Goal: Task Accomplishment & Management: Manage account settings

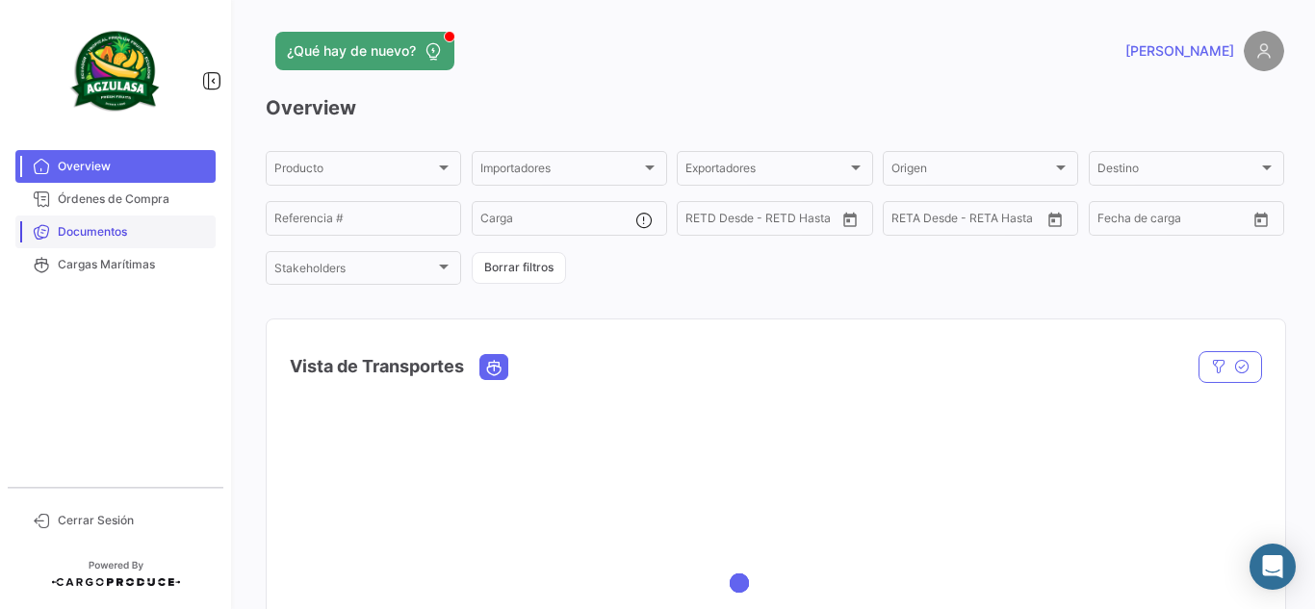
click at [181, 227] on span "Documentos" at bounding box center [133, 231] width 150 height 17
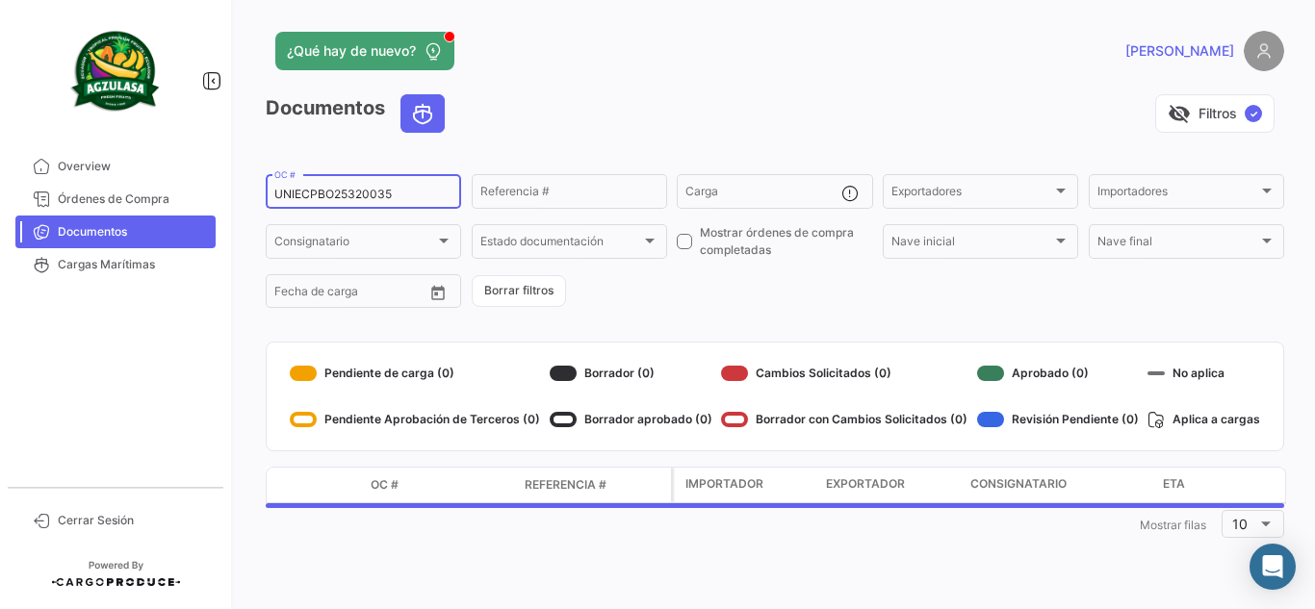
click at [354, 189] on input "UNIECPBO25320035" at bounding box center [363, 194] width 178 height 13
drag, startPoint x: 394, startPoint y: 197, endPoint x: 193, endPoint y: 196, distance: 200.2
click at [193, 196] on mat-sidenav-container "Overview Órdenes de Compra Documentos Cargas Marítimas Cerrar Sesión ¿Qué hay d…" at bounding box center [657, 304] width 1315 height 609
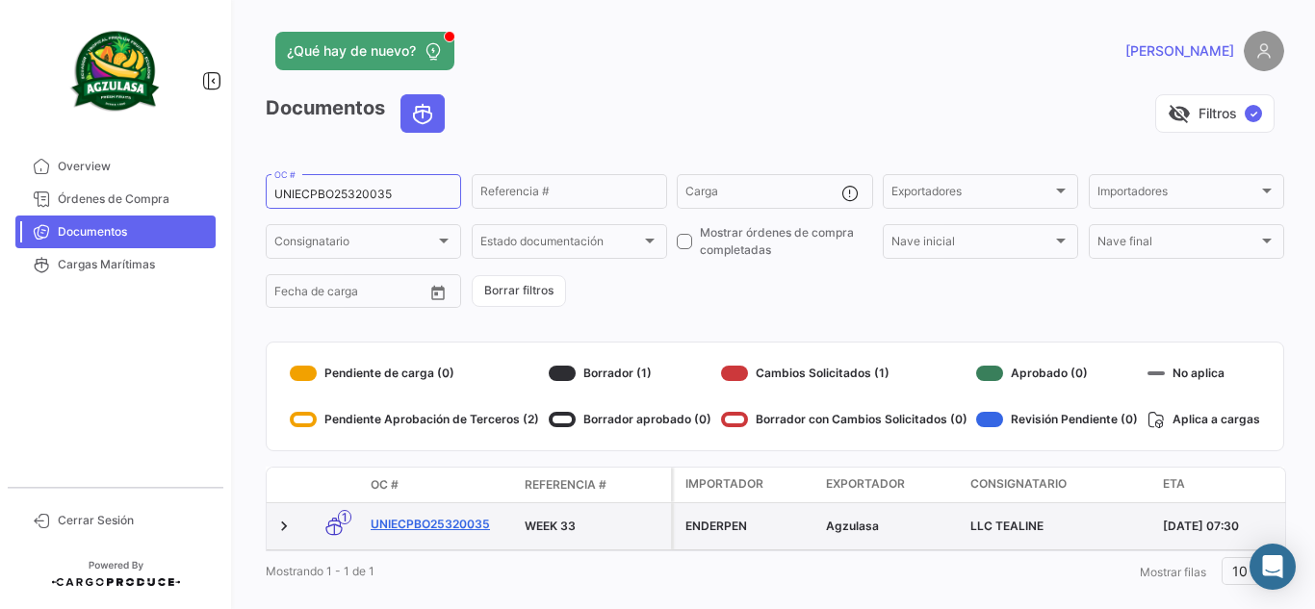
click at [462, 518] on link "UNIECPBO25320035" at bounding box center [440, 524] width 139 height 17
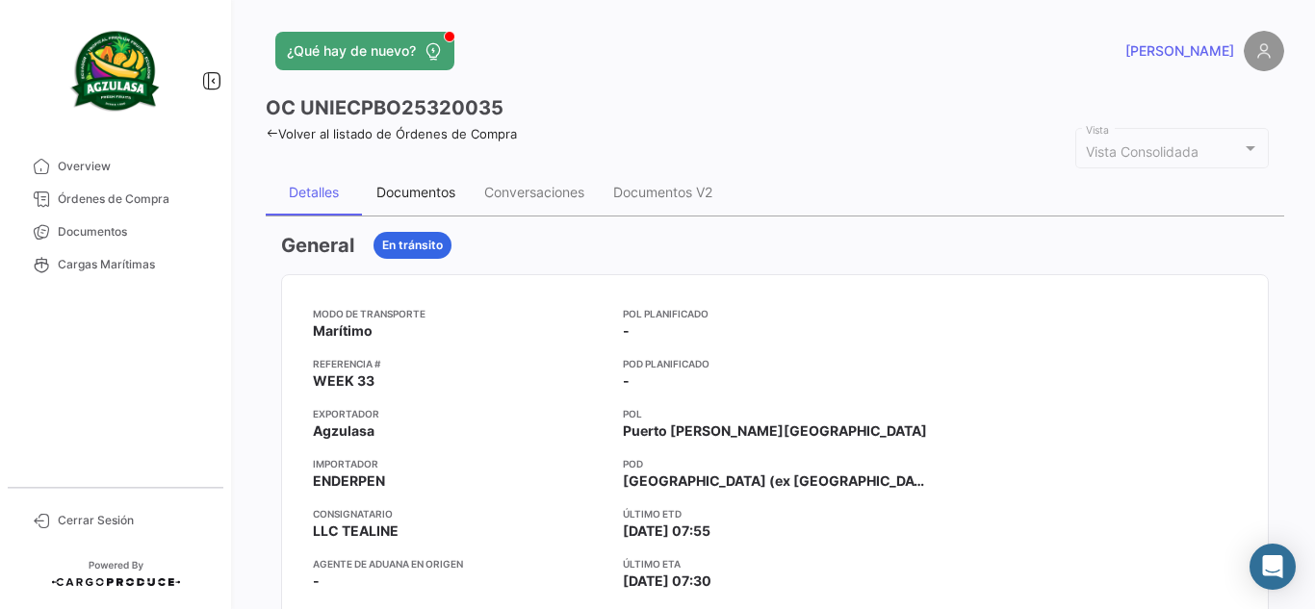
click at [431, 195] on div "Documentos" at bounding box center [415, 192] width 79 height 16
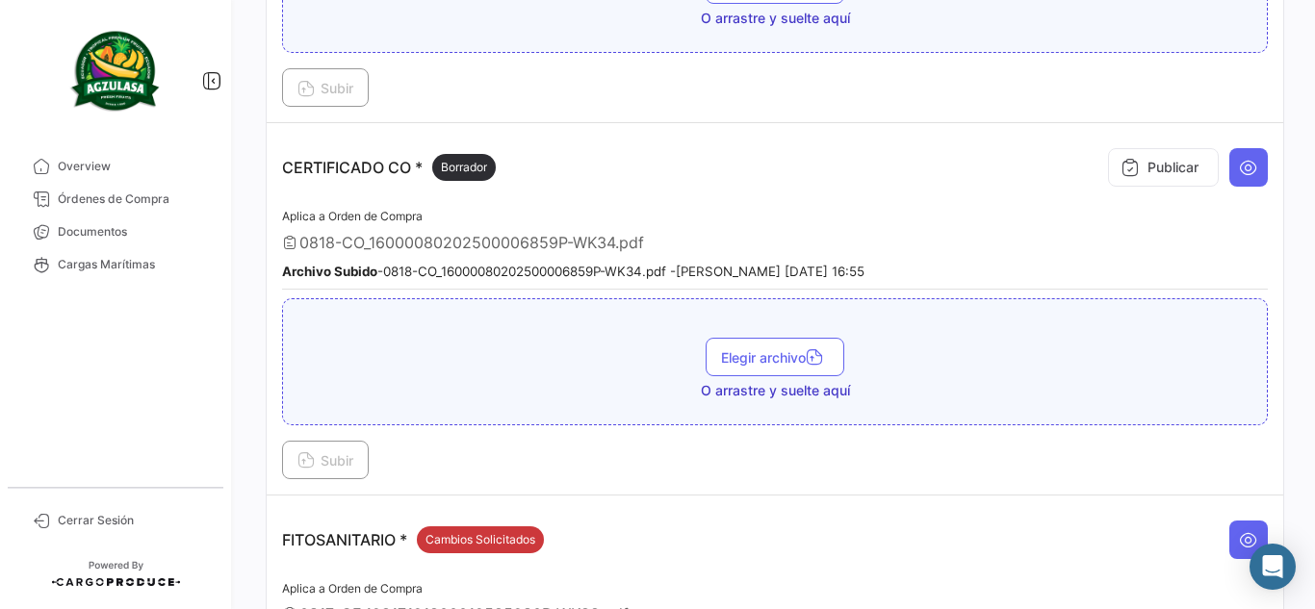
scroll to position [578, 0]
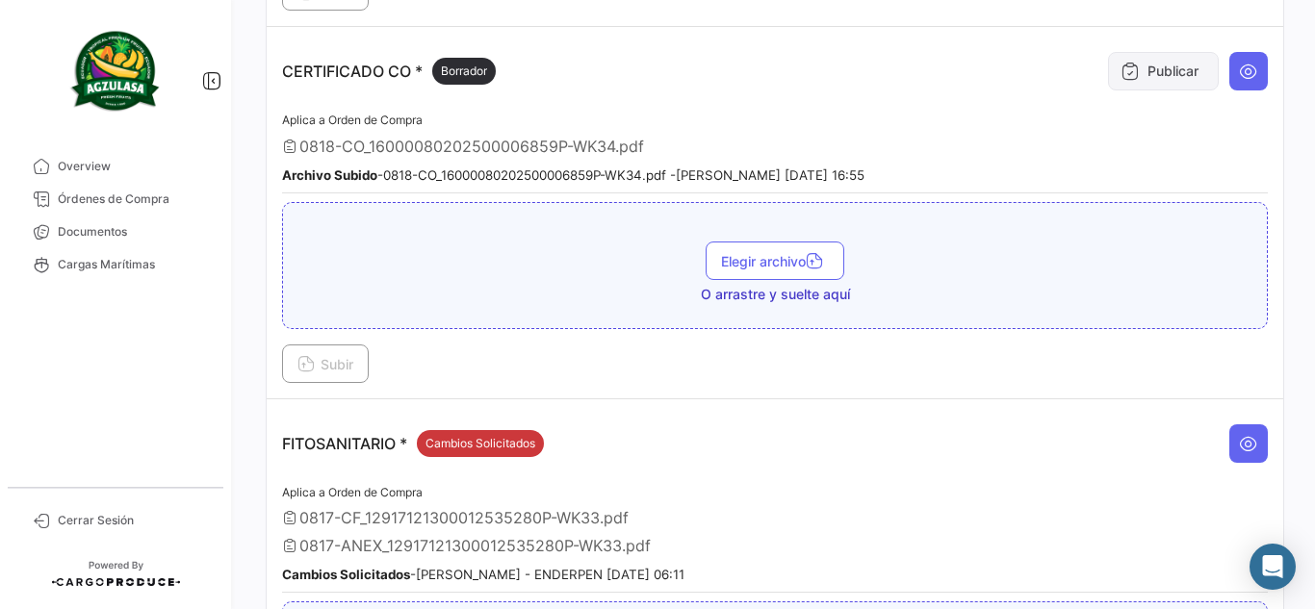
click at [1157, 79] on button "Publicar" at bounding box center [1163, 71] width 111 height 39
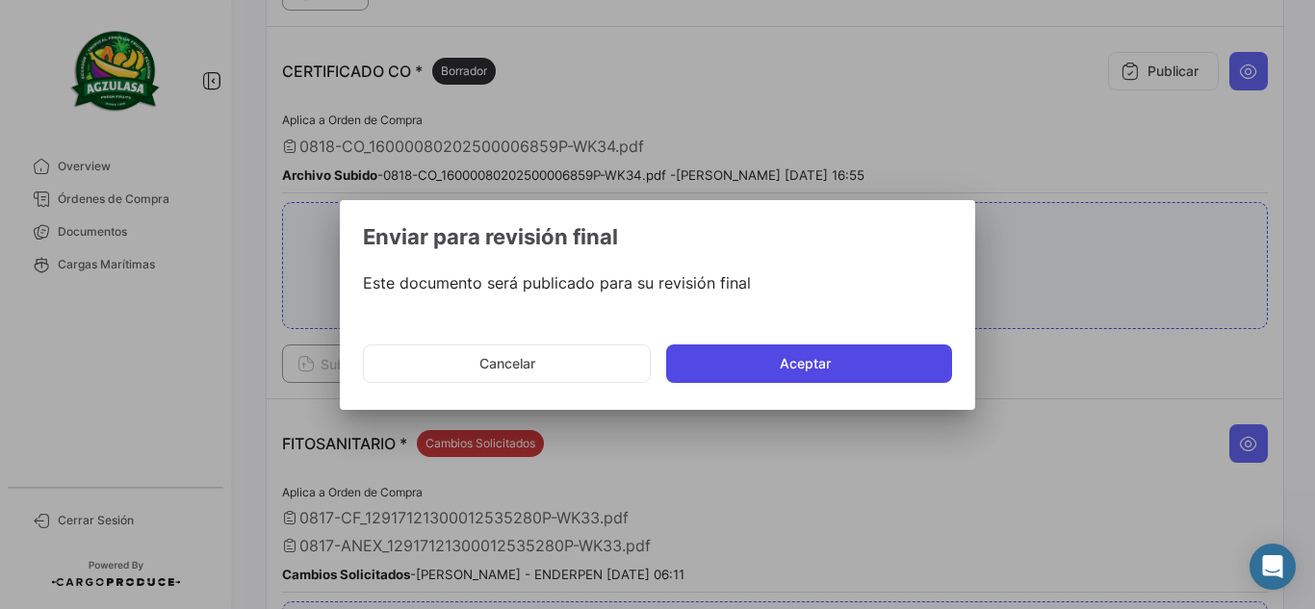
click at [801, 356] on button "Aceptar" at bounding box center [809, 364] width 286 height 39
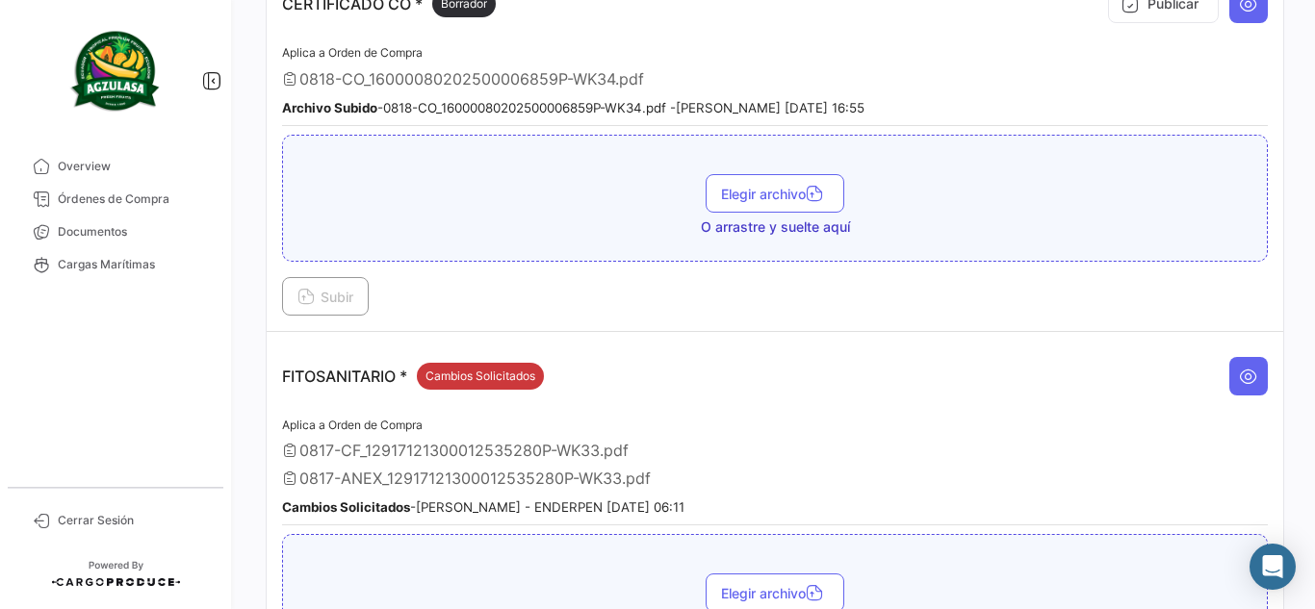
scroll to position [674, 0]
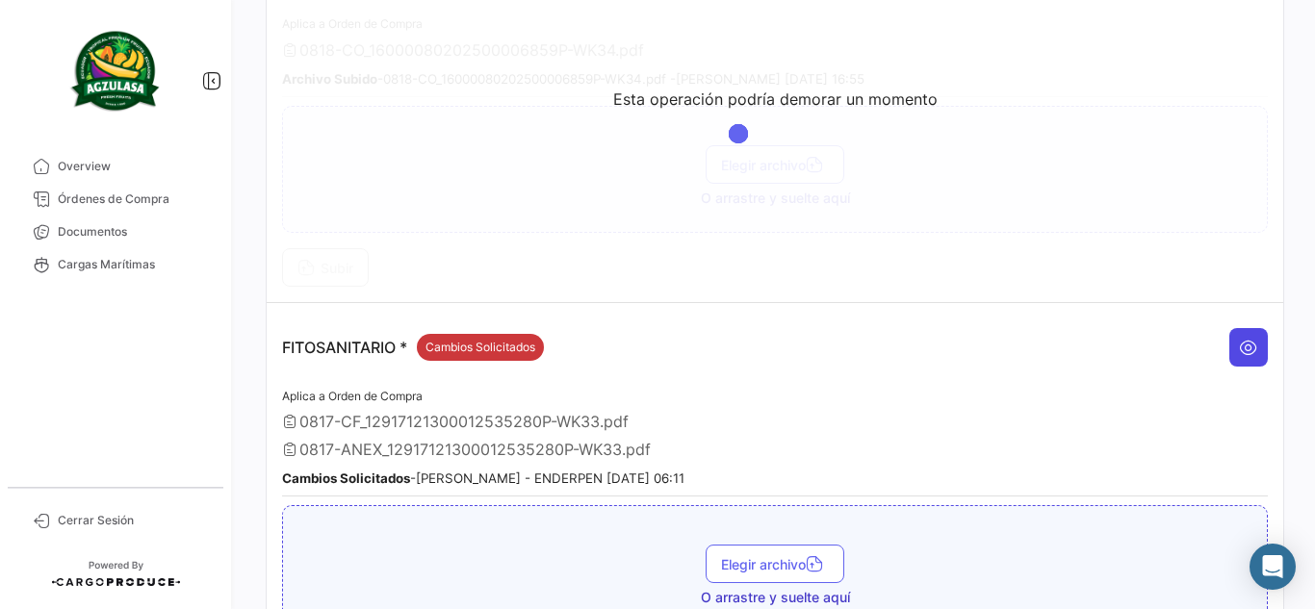
click at [1229, 331] on button at bounding box center [1248, 347] width 39 height 39
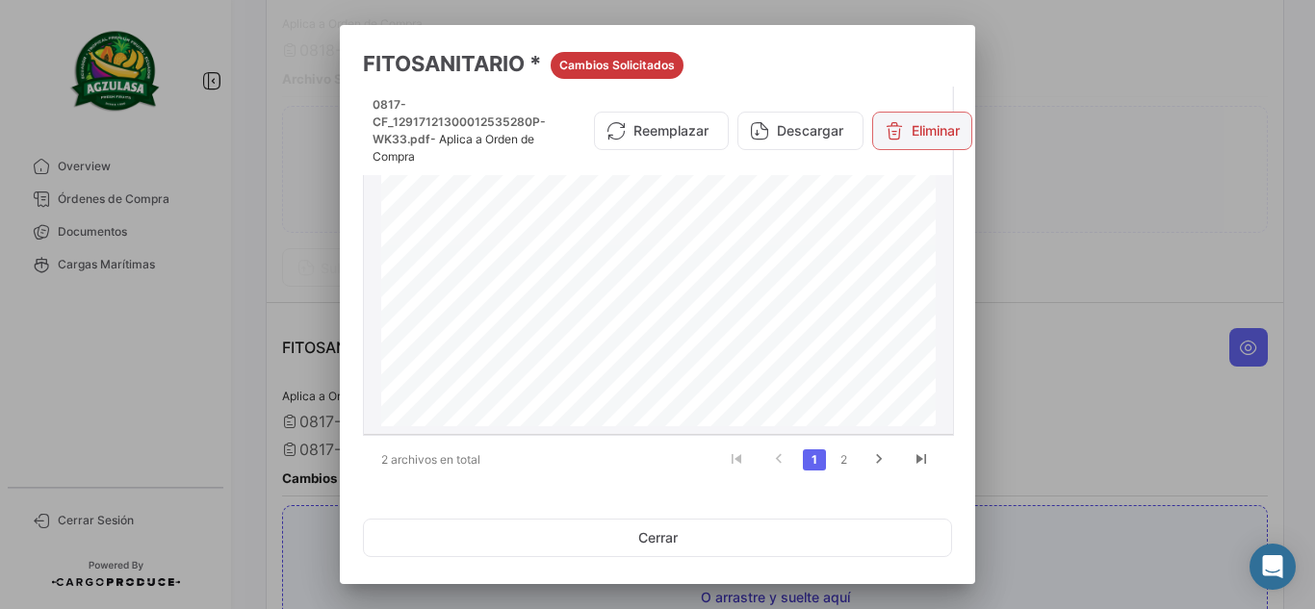
click at [908, 147] on button "Eliminar" at bounding box center [922, 131] width 100 height 39
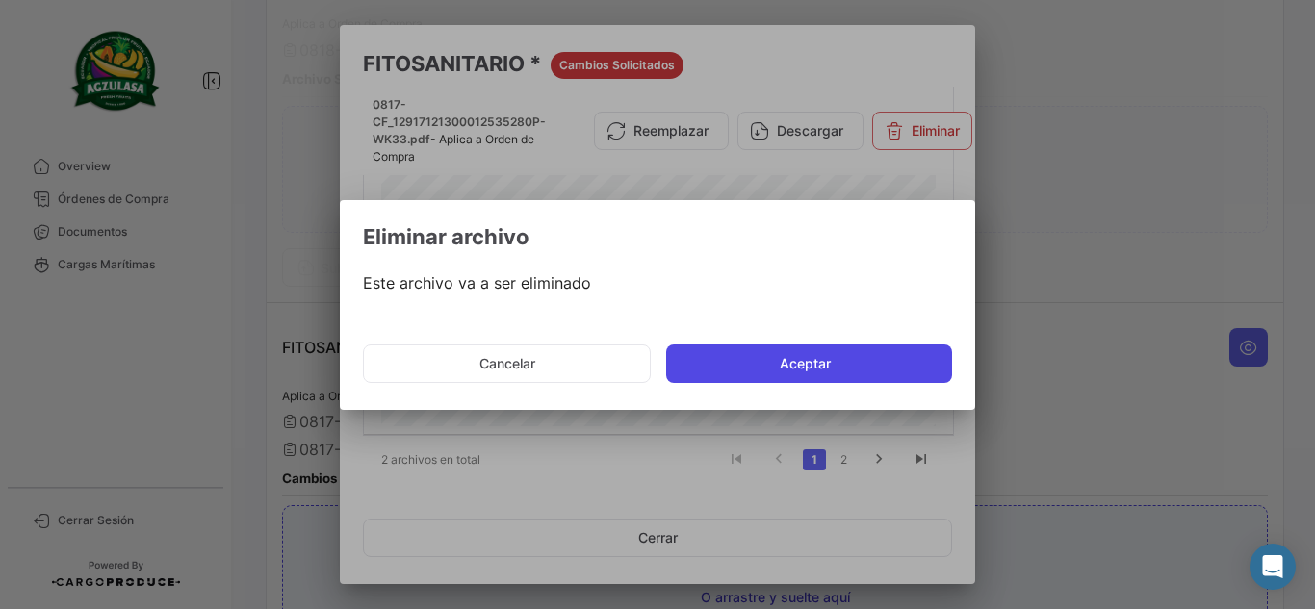
click at [719, 377] on button "Aceptar" at bounding box center [809, 364] width 286 height 39
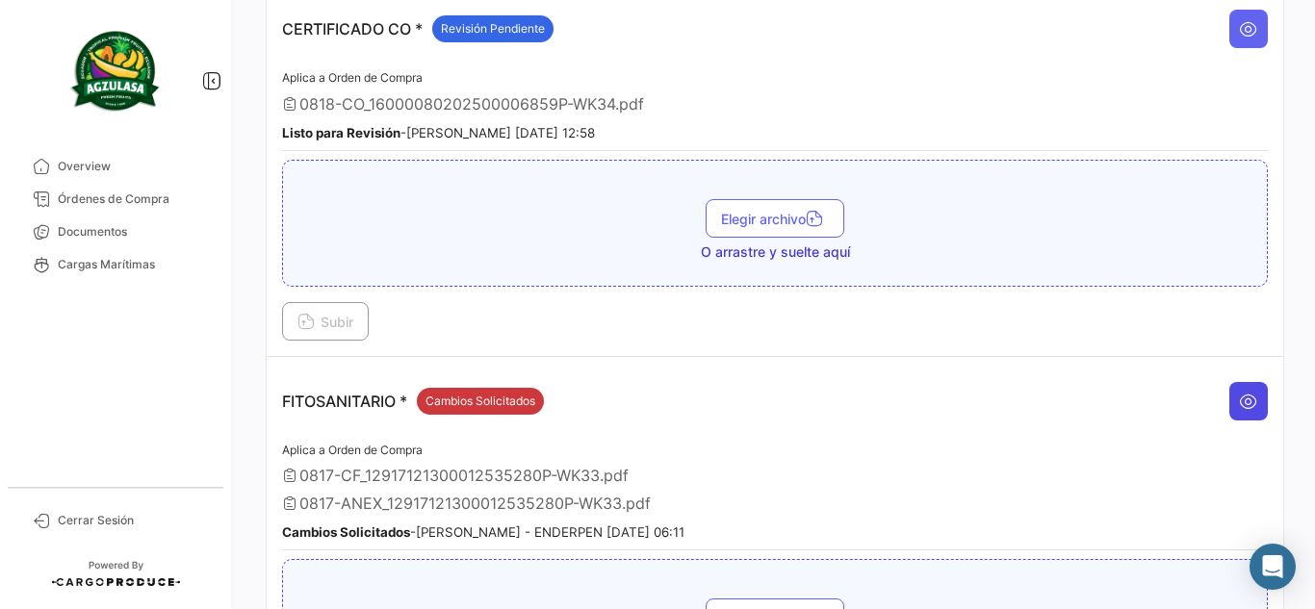
click at [1232, 383] on button at bounding box center [1248, 401] width 39 height 39
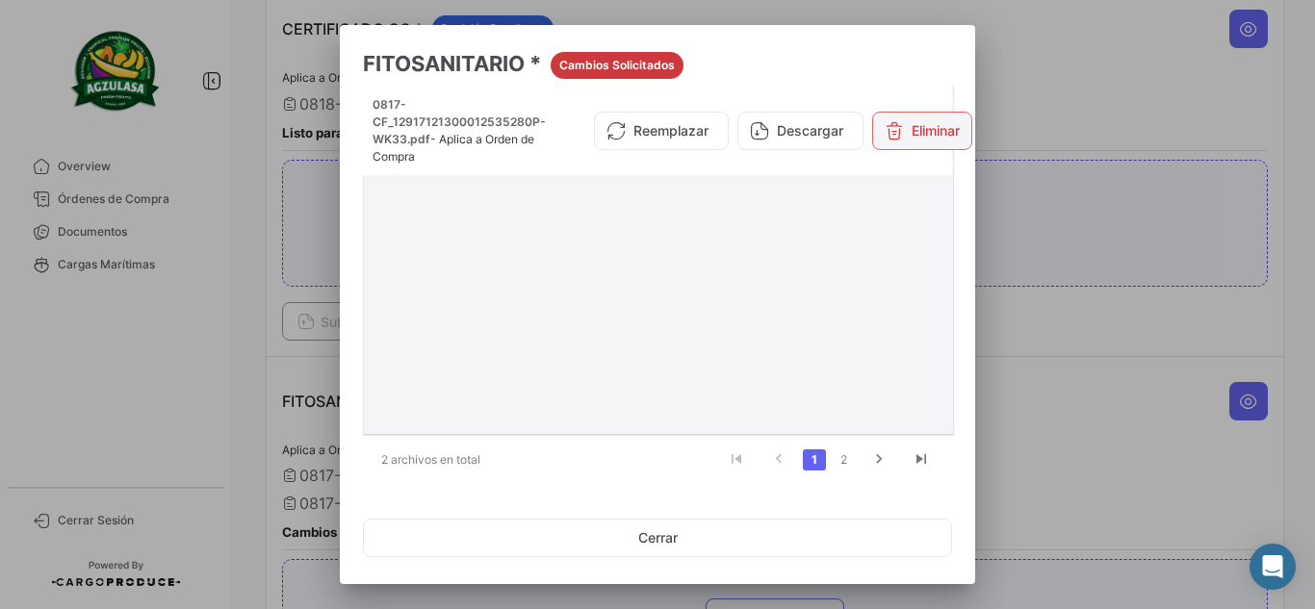
click at [922, 131] on button "Eliminar" at bounding box center [922, 131] width 100 height 39
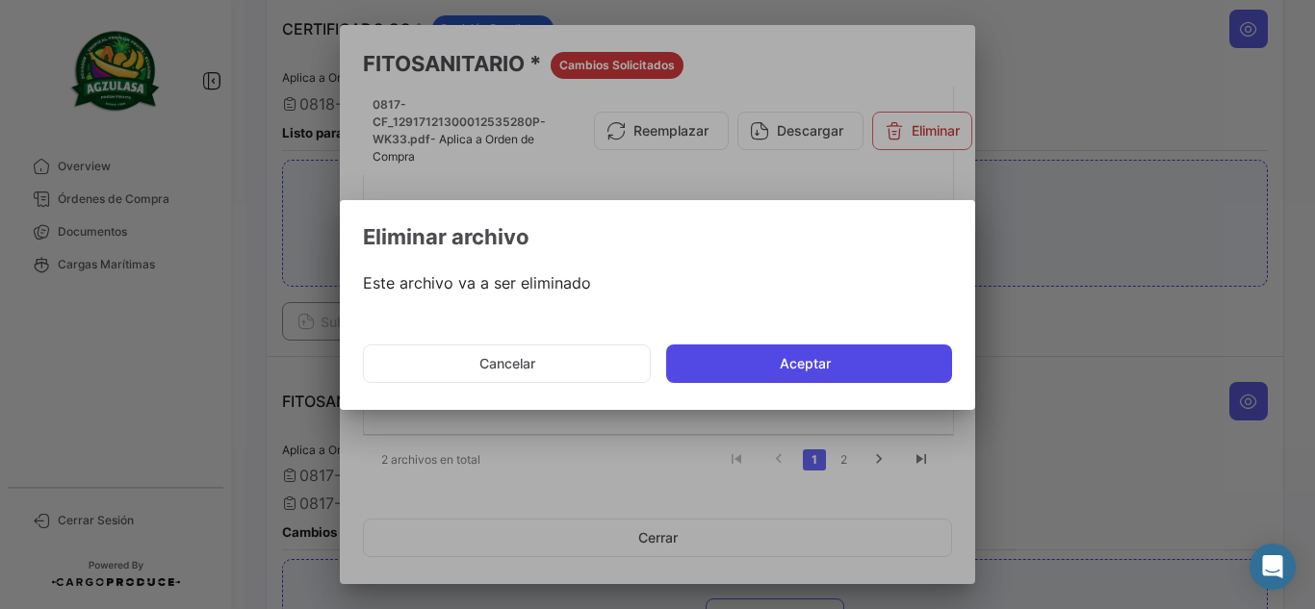
click at [778, 364] on button "Aceptar" at bounding box center [809, 364] width 286 height 39
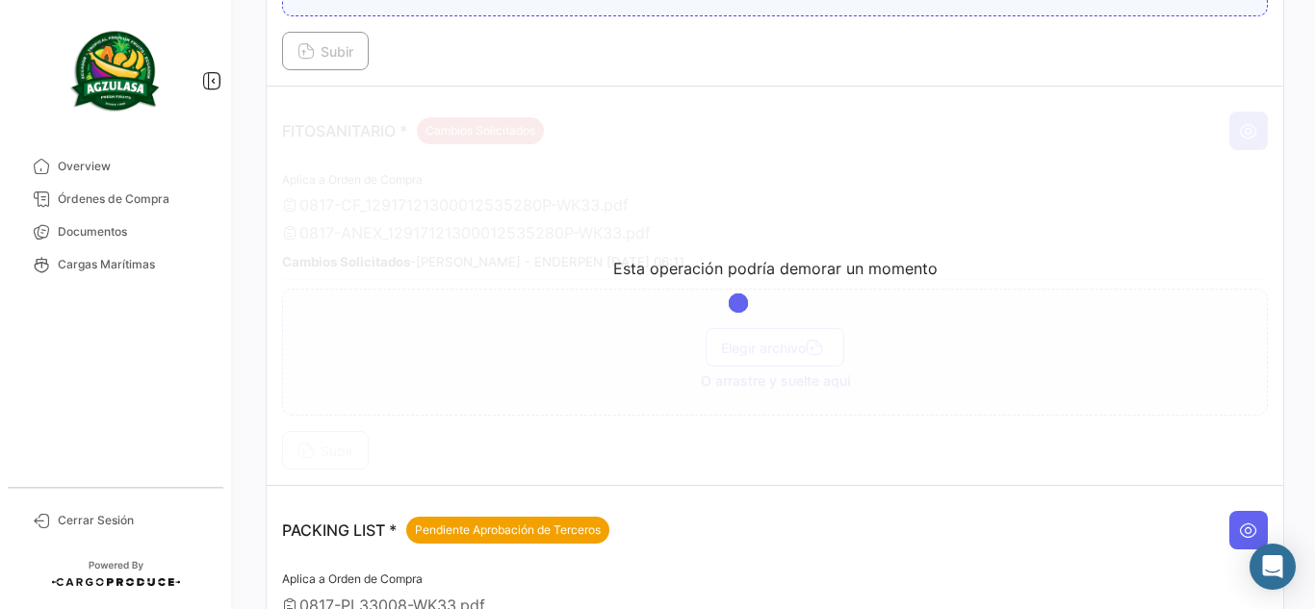
scroll to position [963, 0]
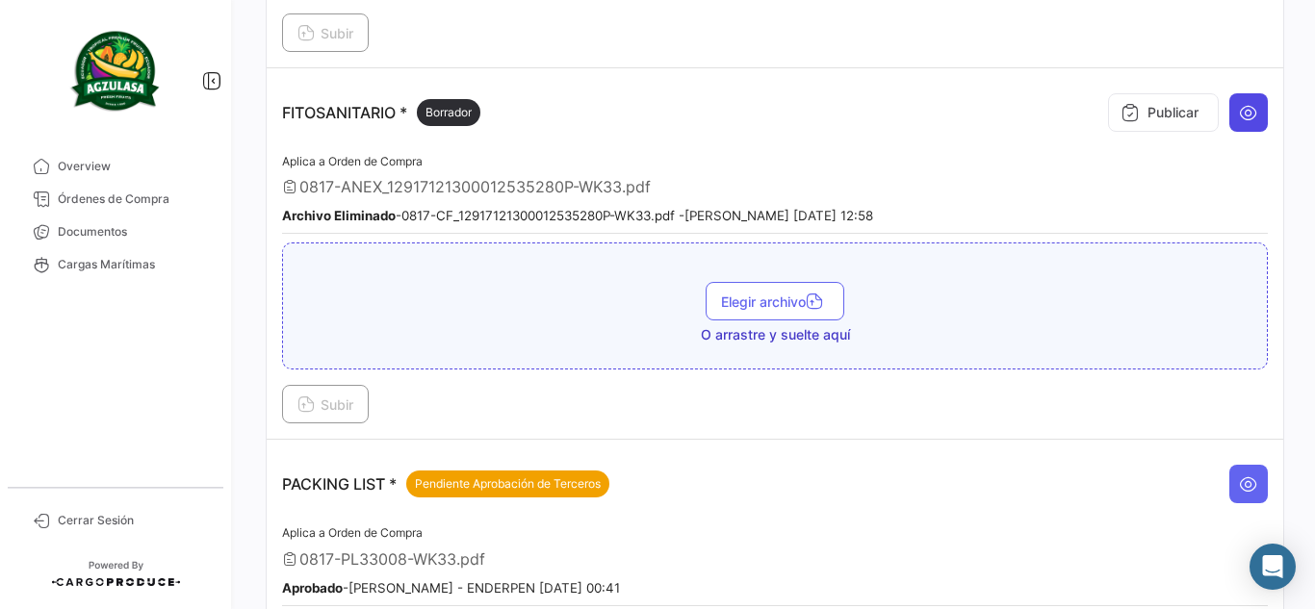
click at [1239, 116] on icon at bounding box center [1248, 112] width 19 height 19
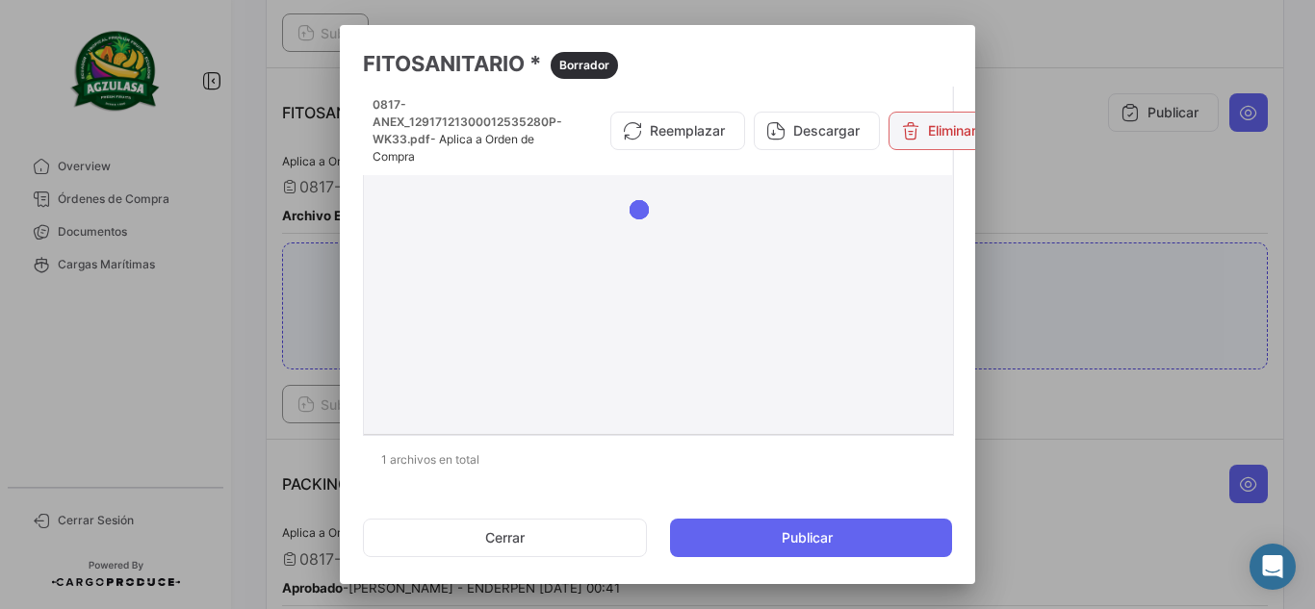
click at [927, 132] on button "Eliminar" at bounding box center [938, 131] width 100 height 39
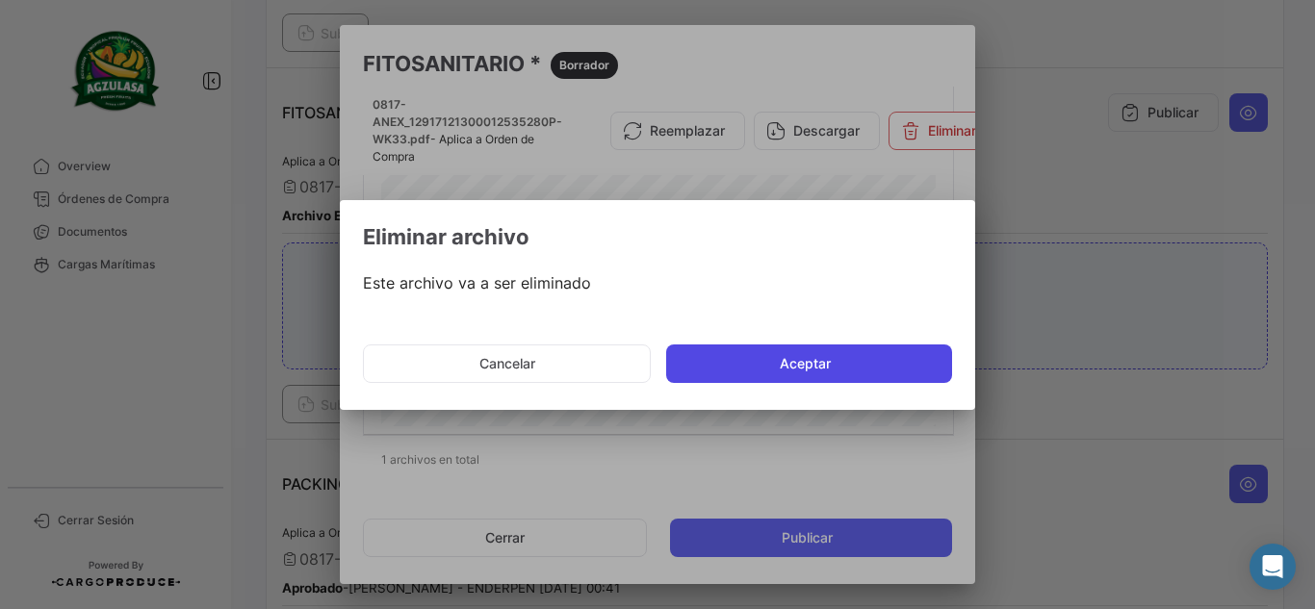
click at [844, 357] on button "Aceptar" at bounding box center [809, 364] width 286 height 39
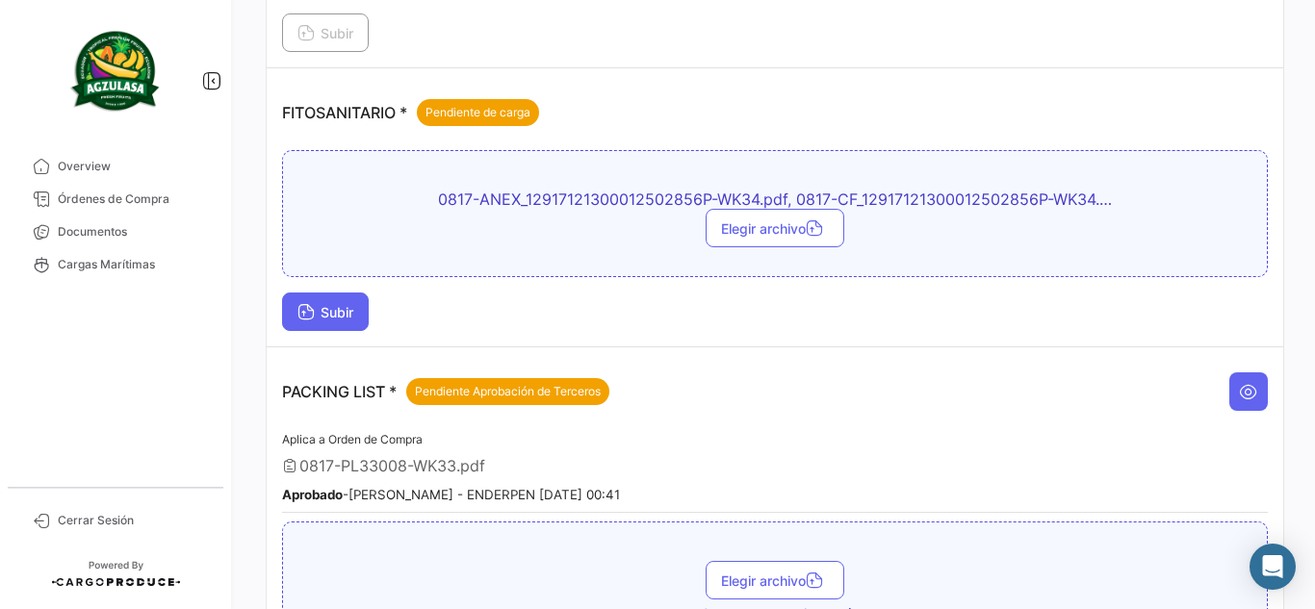
click at [348, 301] on button "Subir" at bounding box center [325, 312] width 87 height 39
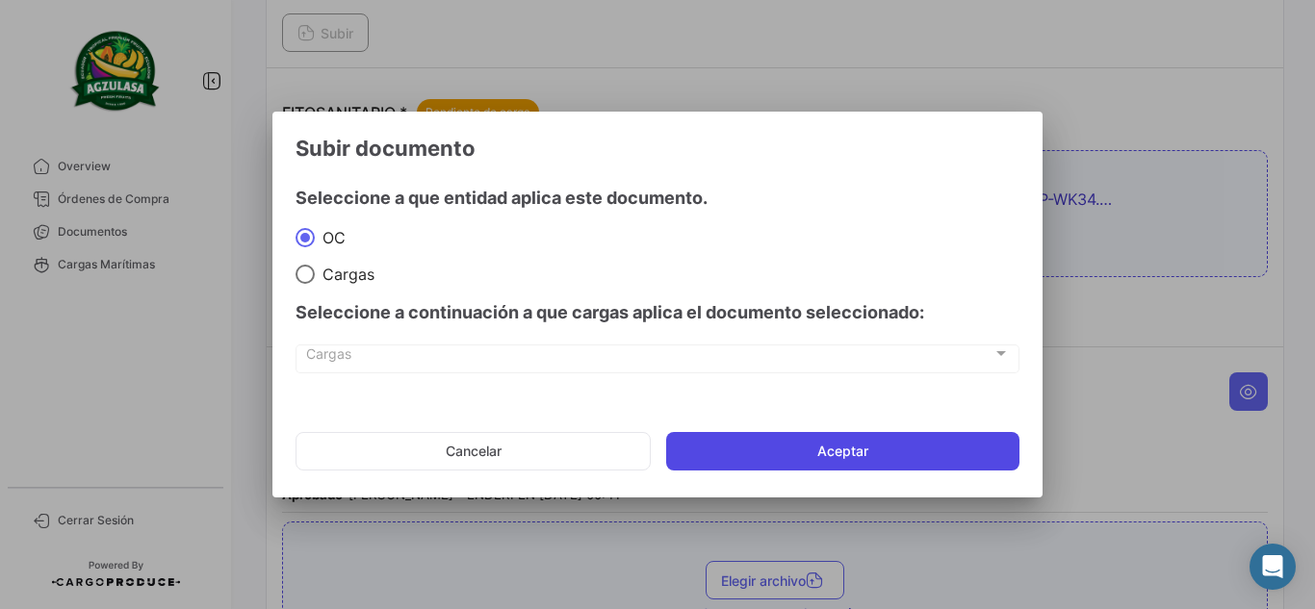
click at [765, 450] on button "Aceptar" at bounding box center [842, 451] width 353 height 39
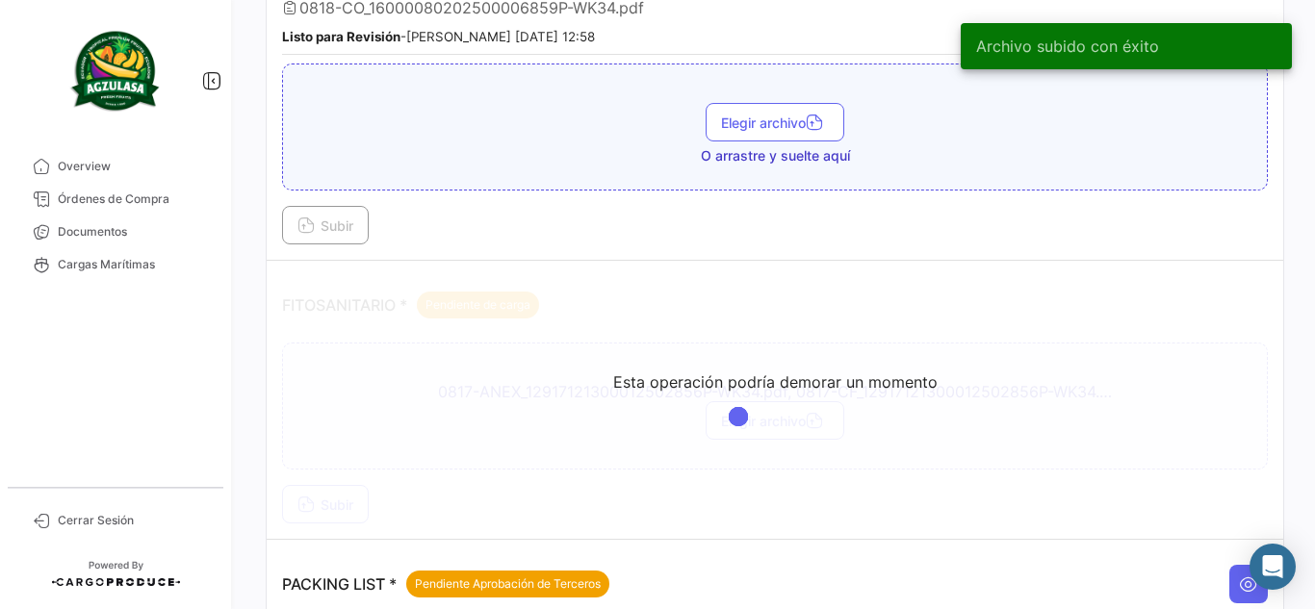
scroll to position [866, 0]
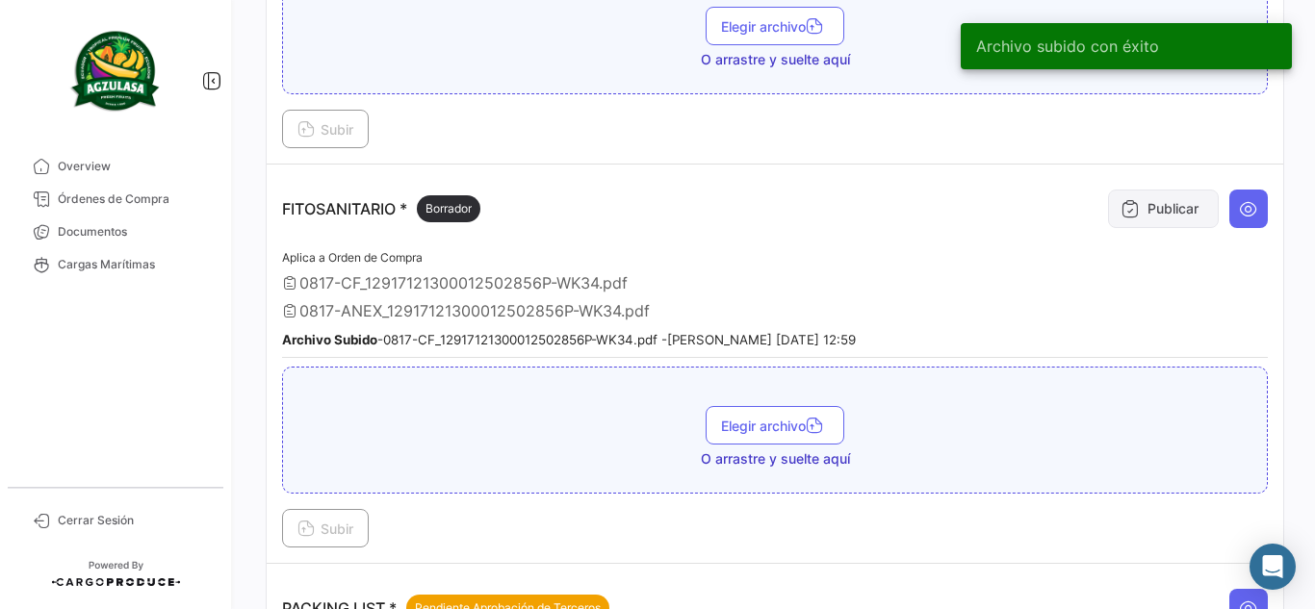
click at [1163, 211] on button "Publicar" at bounding box center [1163, 209] width 111 height 39
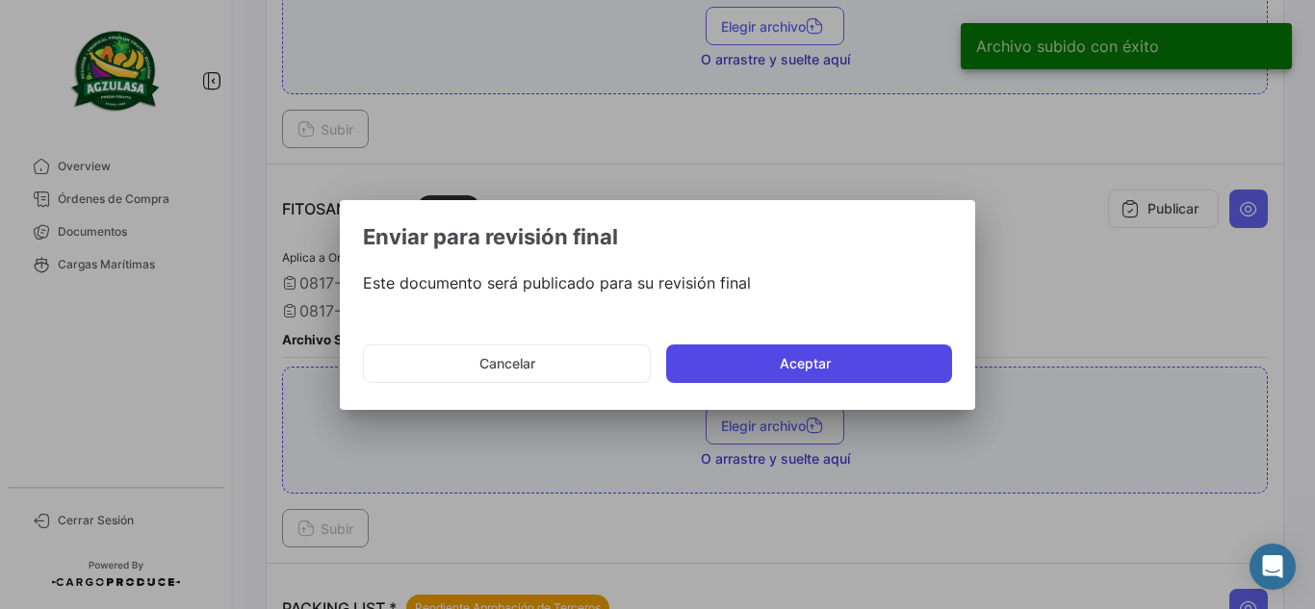
click at [782, 370] on button "Aceptar" at bounding box center [809, 364] width 286 height 39
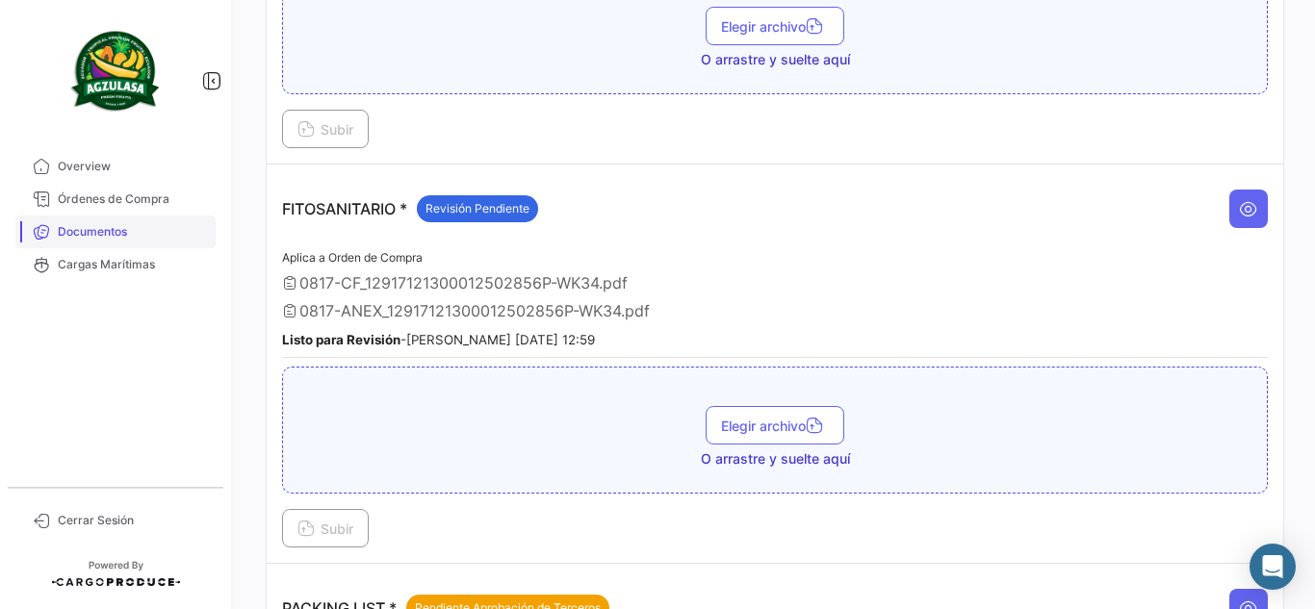
click at [104, 227] on span "Documentos" at bounding box center [133, 231] width 150 height 17
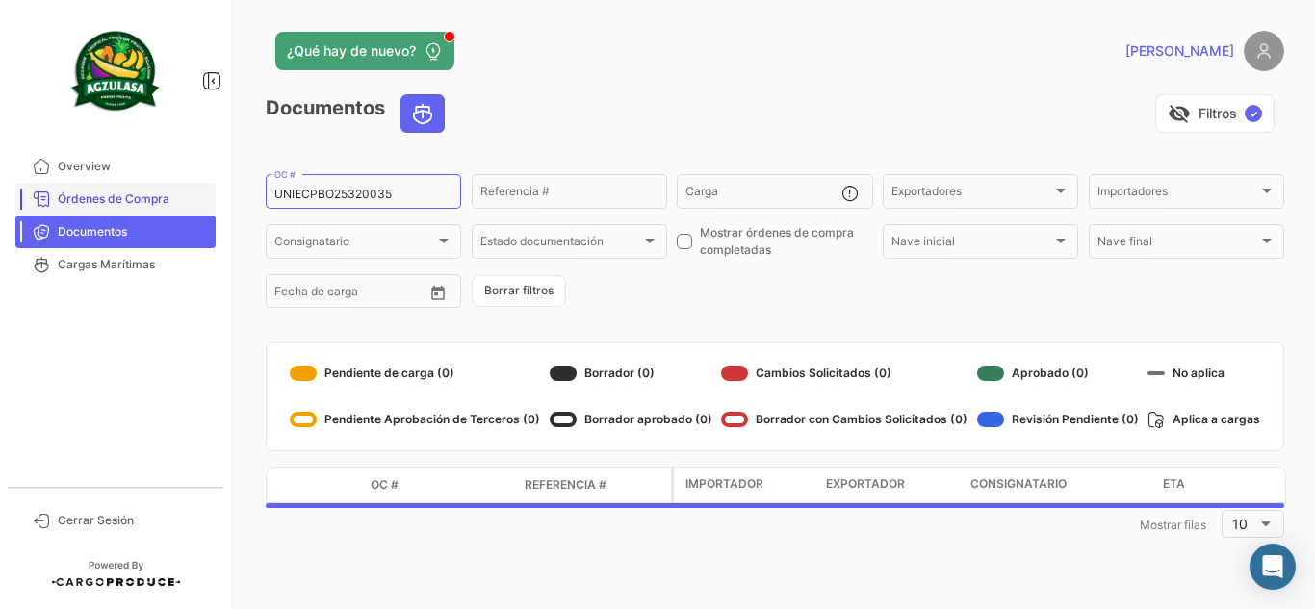
drag, startPoint x: 417, startPoint y: 186, endPoint x: 194, endPoint y: 188, distance: 222.4
click at [195, 188] on mat-sidenav-container "Overview Órdenes de Compra Documentos Cargas Marítimas Cerrar Sesión ¿Qué hay d…" at bounding box center [657, 304] width 1315 height 609
click at [378, 190] on input "UNIECPBO25320035" at bounding box center [363, 194] width 178 height 13
drag, startPoint x: 382, startPoint y: 196, endPoint x: 61, endPoint y: 182, distance: 321.8
click at [62, 182] on mat-sidenav-container "Overview Órdenes de Compra Documentos Cargas Marítimas Cerrar Sesión ¿Qué hay d…" at bounding box center [657, 304] width 1315 height 609
